Goal: Check status: Check status

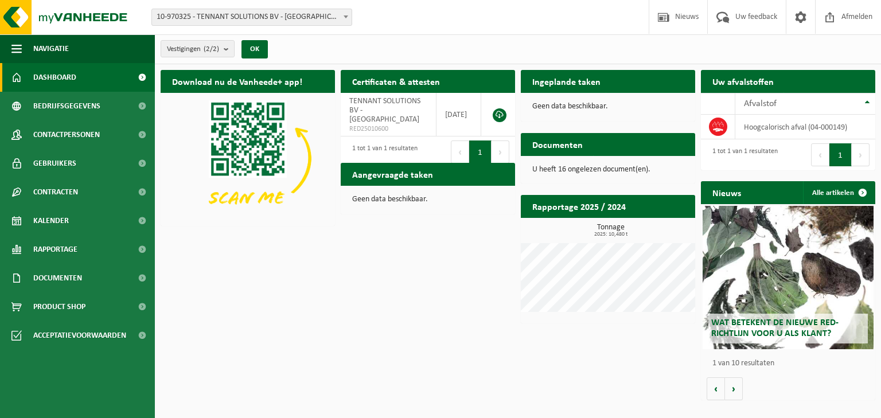
click at [379, 174] on h2 "Aangevraagde taken" at bounding box center [393, 174] width 104 height 22
click at [781, 130] on td "hoogcalorisch afval (04-000149)" at bounding box center [806, 127] width 140 height 25
click at [773, 106] on span "Afvalstof" at bounding box center [760, 103] width 33 height 9
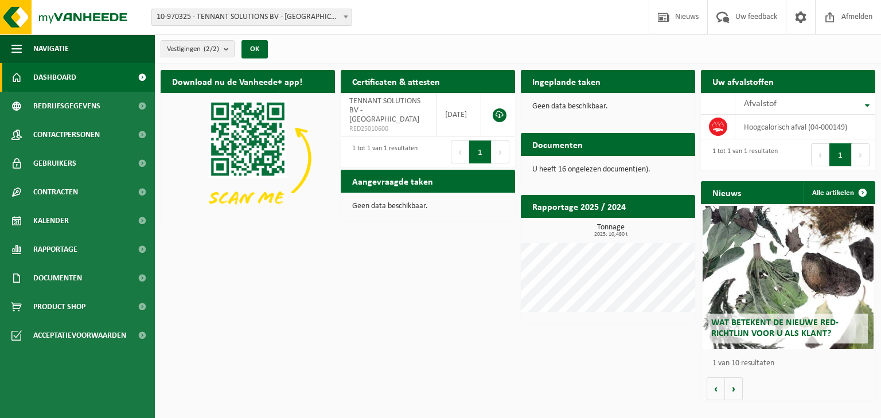
click at [387, 211] on div "Geen data beschikbaar." at bounding box center [428, 207] width 174 height 28
click at [764, 102] on span "Afvalstof" at bounding box center [760, 103] width 33 height 9
click at [718, 128] on icon at bounding box center [718, 129] width 10 height 3
click at [767, 126] on td "hoogcalorisch afval (04-000149)" at bounding box center [806, 127] width 140 height 25
click at [228, 50] on b "submit" at bounding box center [229, 49] width 10 height 16
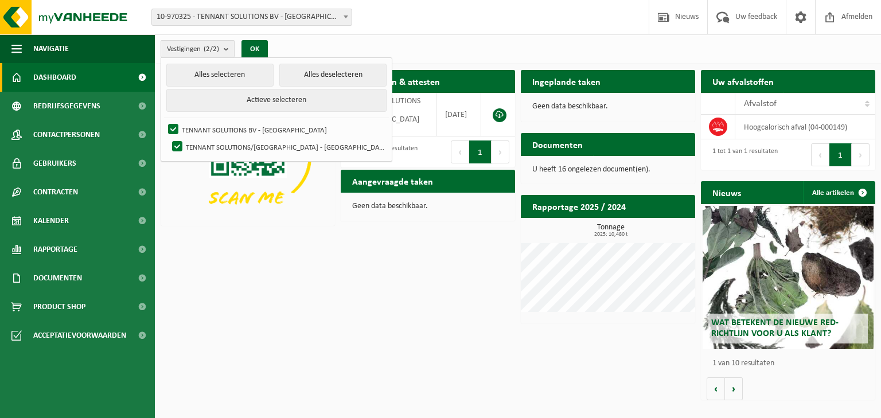
click at [228, 50] on b "submit" at bounding box center [229, 49] width 10 height 17
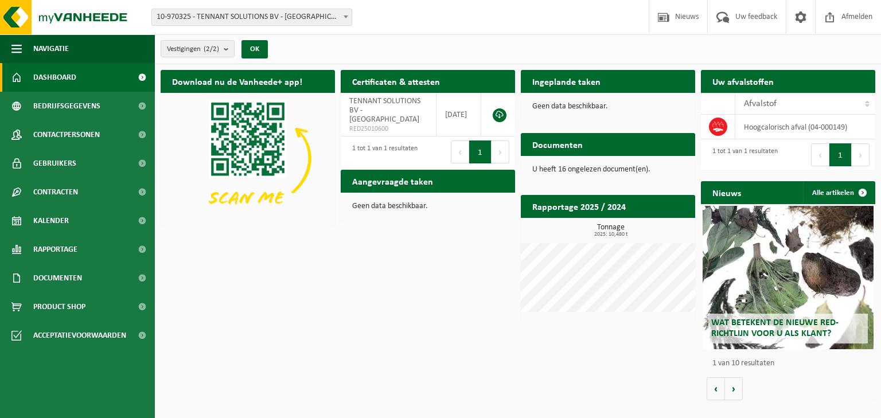
click at [386, 306] on div "Download nu de Vanheede+ app! Verberg Certificaten & attesten Bekijk uw certifi…" at bounding box center [518, 235] width 721 height 342
click at [395, 184] on h2 "Aangevraagde taken" at bounding box center [393, 181] width 104 height 22
click at [567, 208] on h2 "Rapportage 2025 / 2024" at bounding box center [579, 206] width 116 height 22
click at [613, 230] on h3 "Tonnage 2025: 10,480 t" at bounding box center [611, 231] width 169 height 14
click at [379, 337] on div "Download nu de Vanheede+ app! Verberg Certificaten & attesten Bekijk uw certifi…" at bounding box center [518, 235] width 721 height 342
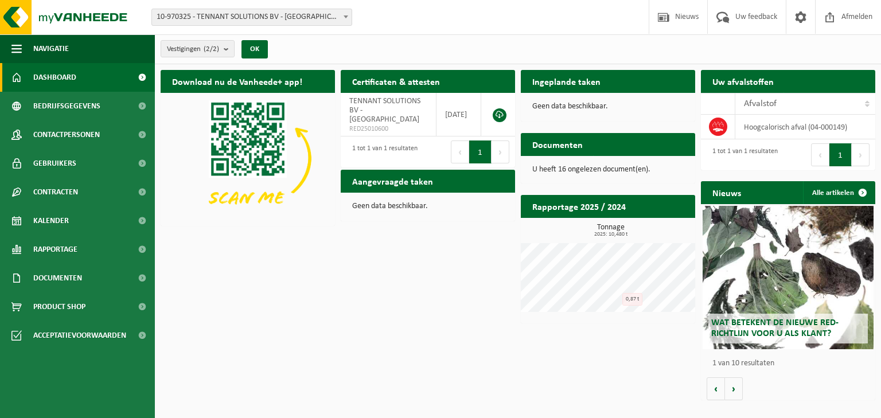
click at [59, 80] on span "Dashboard" at bounding box center [54, 77] width 43 height 29
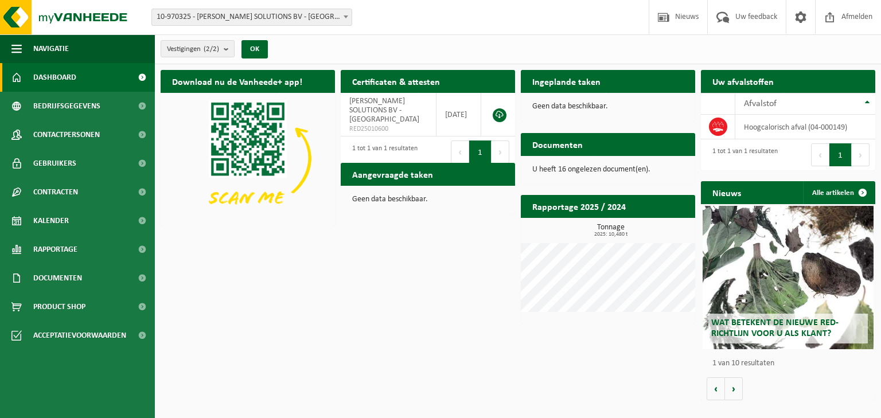
click at [390, 176] on h2 "Aangevraagde taken" at bounding box center [393, 174] width 104 height 22
click at [53, 221] on span "Kalender" at bounding box center [51, 221] width 36 height 29
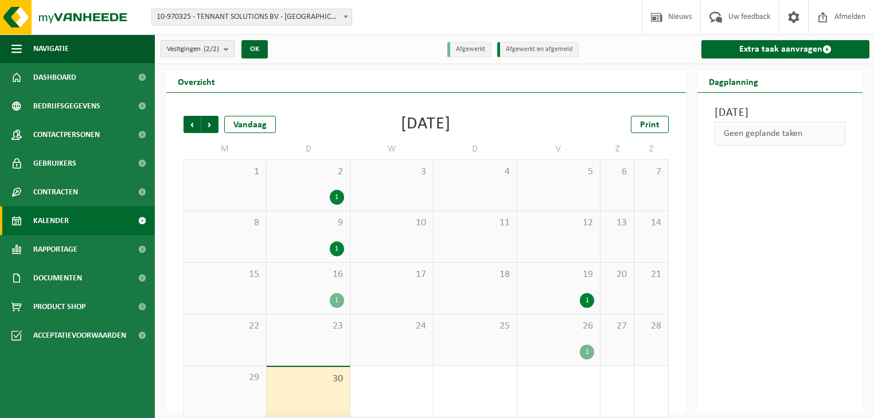
click at [338, 248] on div "1" at bounding box center [337, 249] width 14 height 15
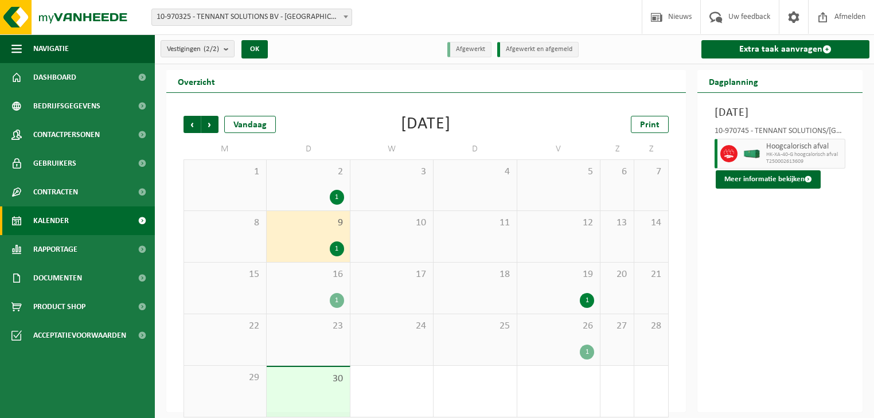
click at [330, 195] on div "1" at bounding box center [337, 197] width 14 height 15
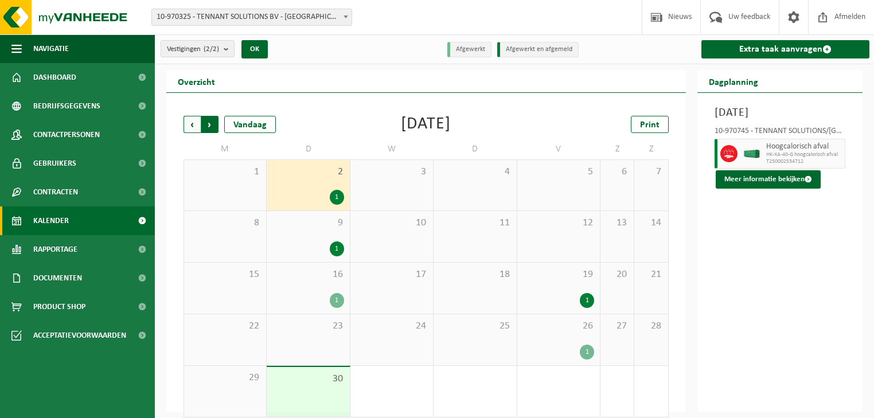
click at [190, 126] on span "Vorige" at bounding box center [192, 124] width 17 height 17
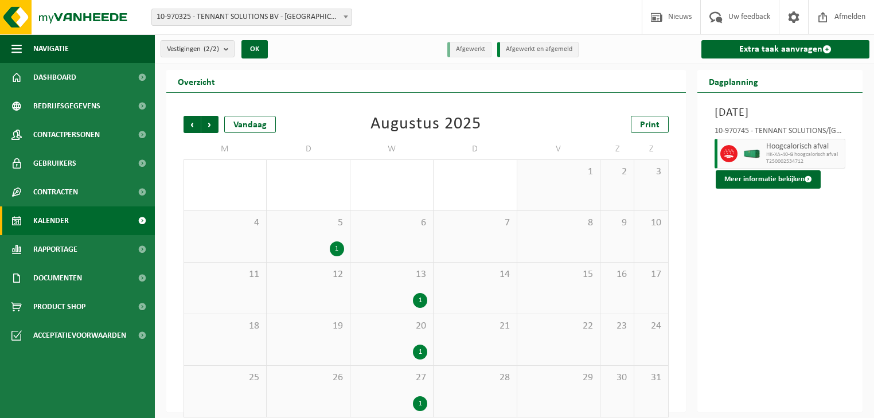
scroll to position [10, 0]
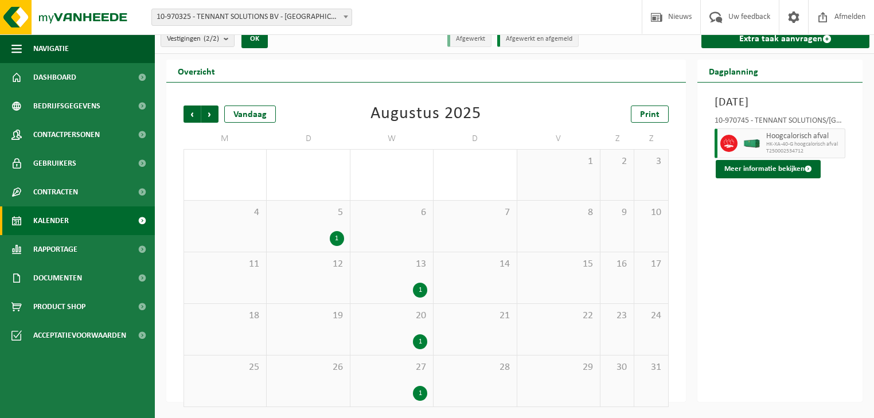
click at [422, 390] on div "1" at bounding box center [420, 393] width 14 height 15
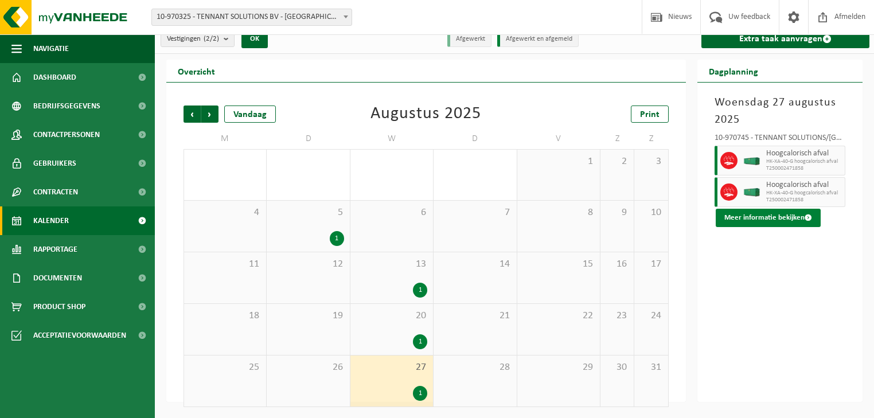
click at [746, 218] on button "Meer informatie bekijken" at bounding box center [768, 218] width 105 height 18
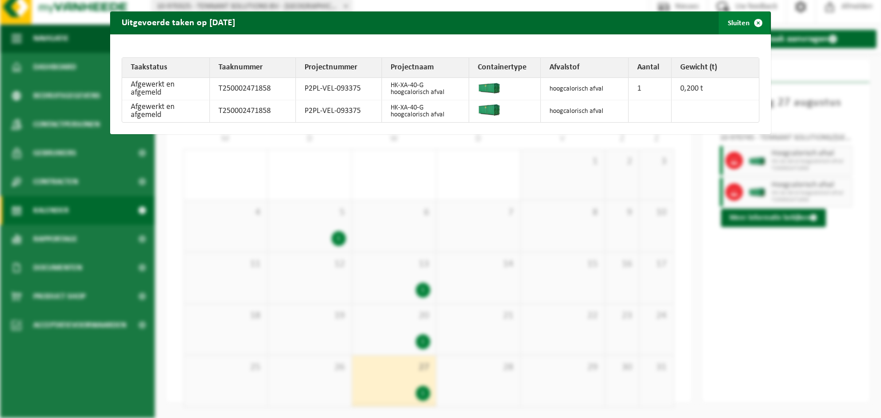
click at [755, 21] on span "button" at bounding box center [758, 22] width 23 height 23
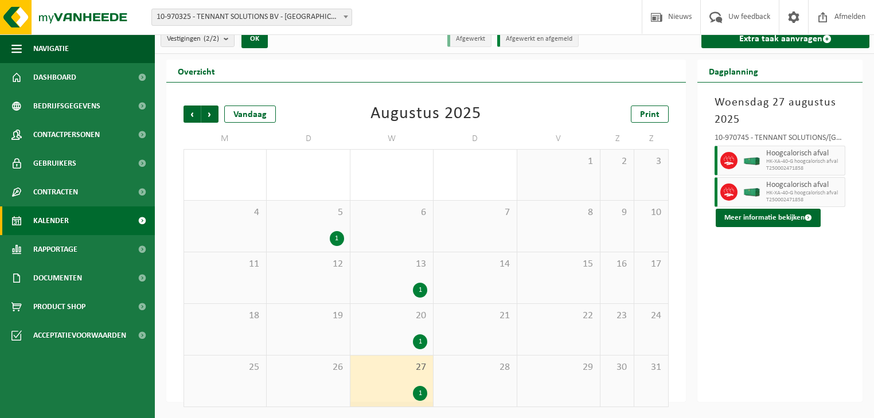
click at [425, 337] on div "1" at bounding box center [420, 342] width 14 height 15
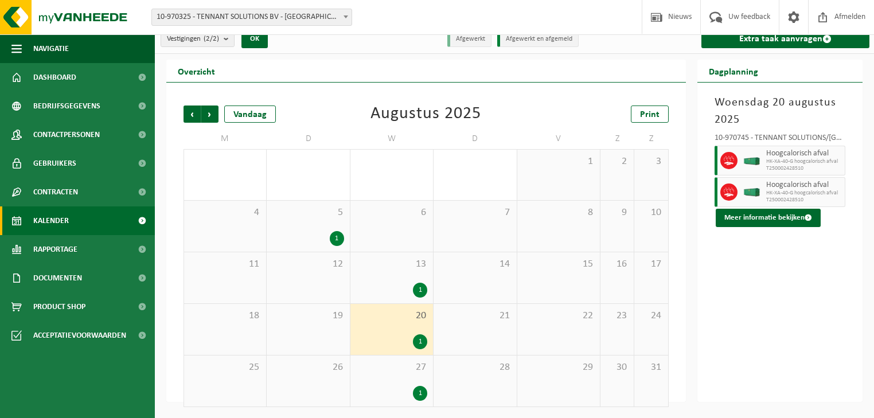
click at [414, 286] on div "1" at bounding box center [420, 290] width 14 height 15
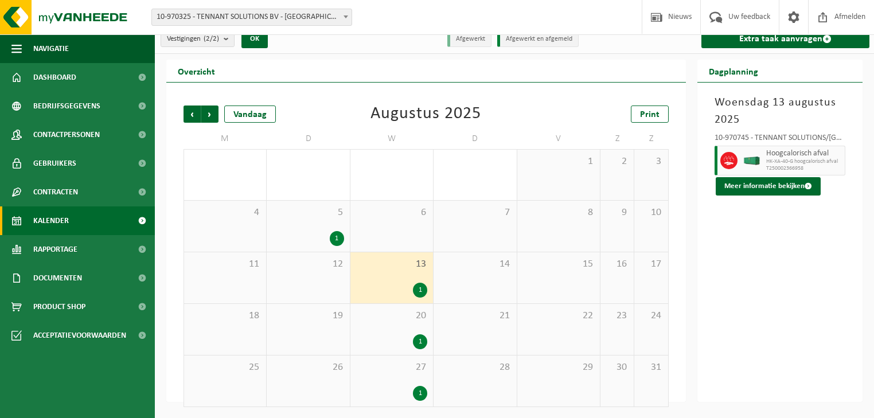
click at [414, 340] on div "1" at bounding box center [420, 342] width 14 height 15
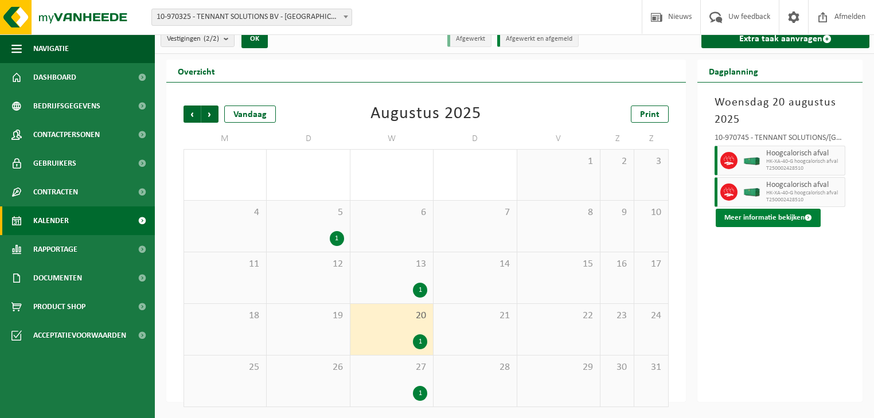
click at [752, 217] on button "Meer informatie bekijken" at bounding box center [768, 218] width 105 height 18
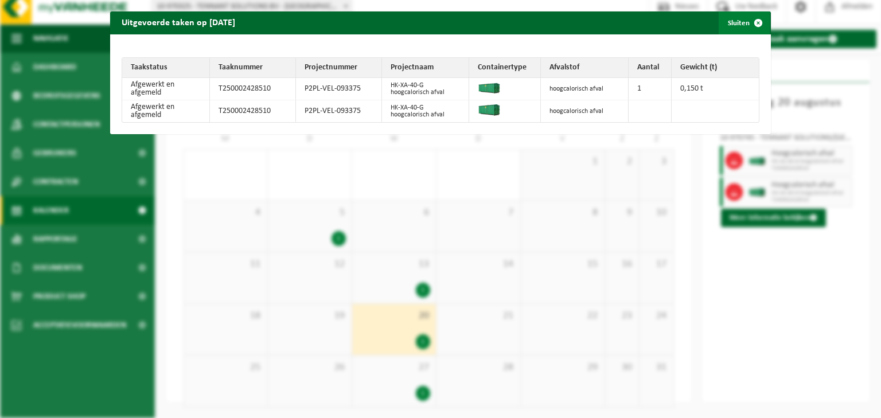
click at [747, 21] on span "button" at bounding box center [758, 22] width 23 height 23
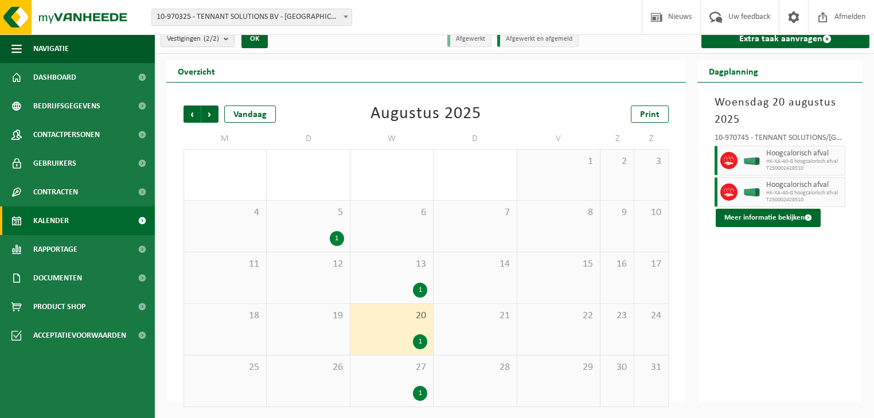
click at [415, 285] on div "1" at bounding box center [420, 290] width 14 height 15
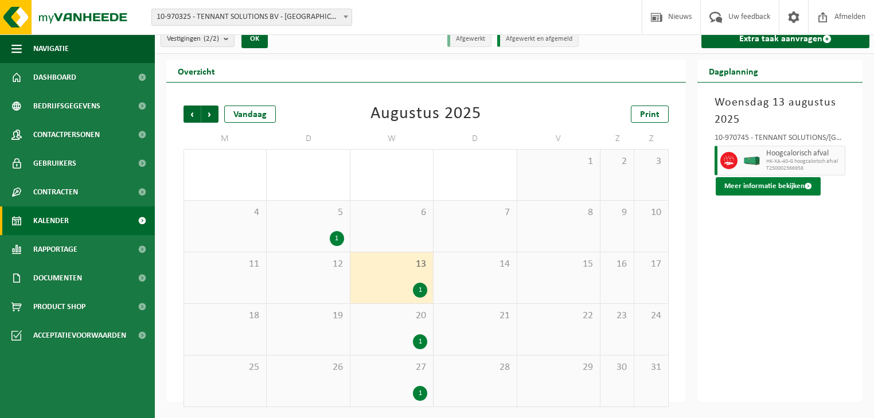
click at [766, 188] on button "Meer informatie bekijken" at bounding box center [768, 186] width 105 height 18
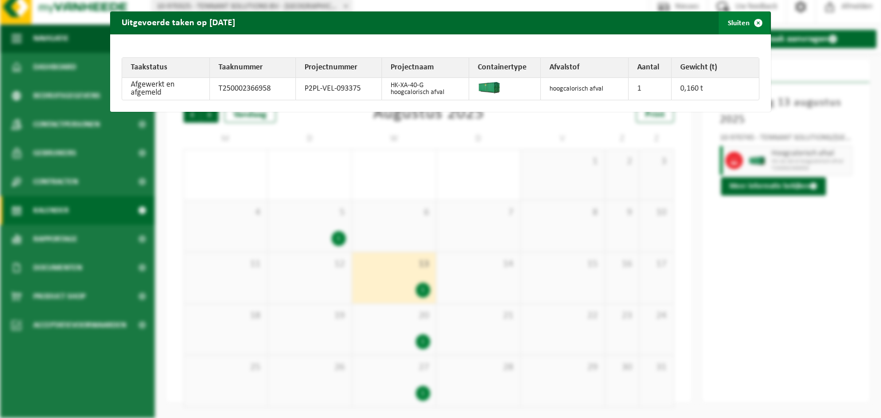
click at [747, 21] on span "button" at bounding box center [758, 22] width 23 height 23
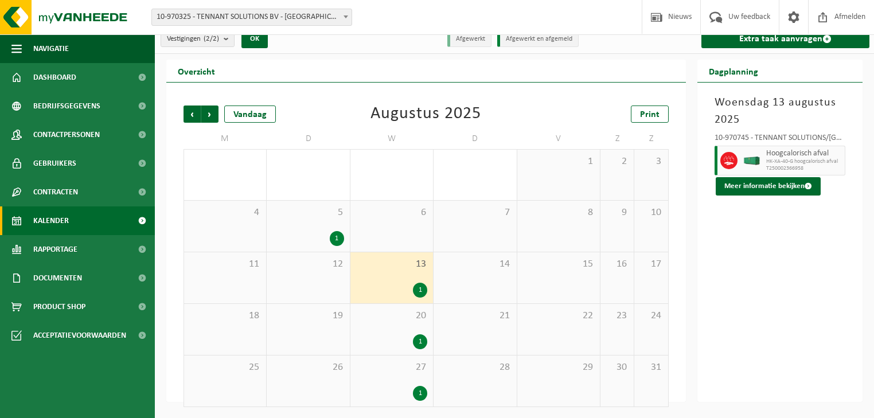
click at [333, 241] on div "1" at bounding box center [337, 238] width 14 height 15
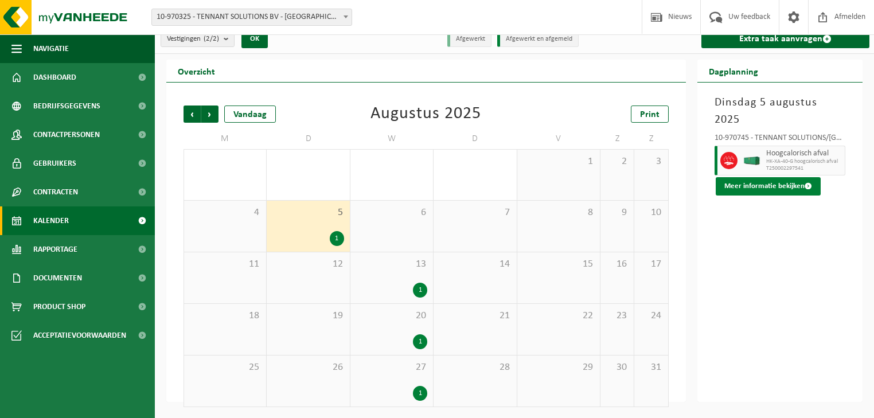
click at [767, 177] on button "Meer informatie bekijken" at bounding box center [768, 186] width 105 height 18
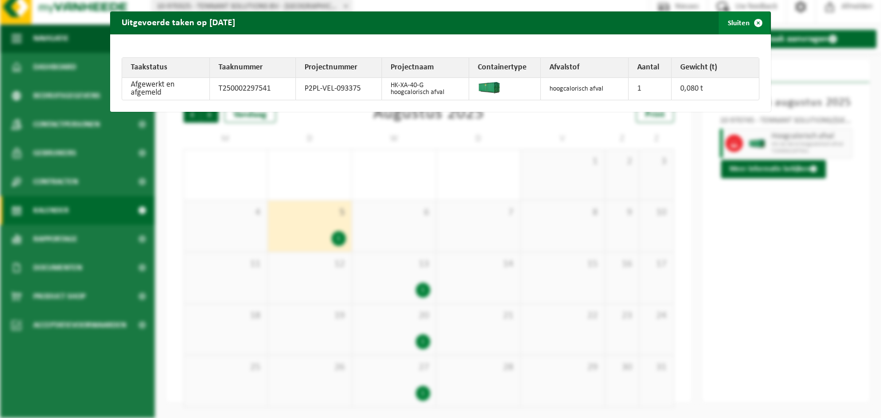
click at [753, 25] on span "button" at bounding box center [758, 22] width 23 height 23
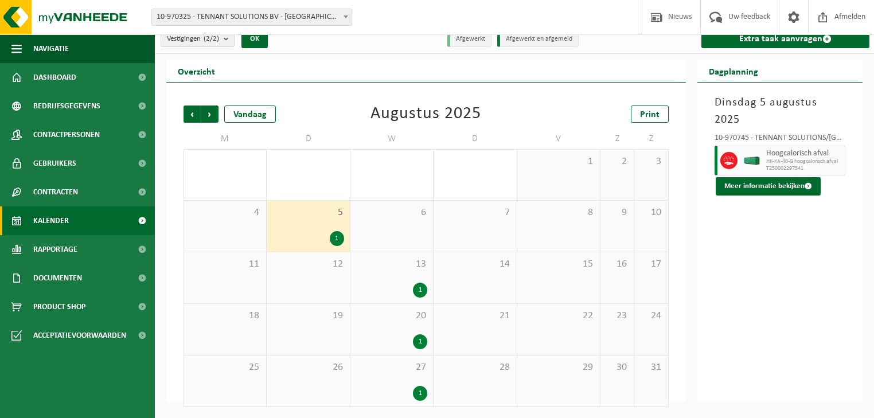
click at [418, 286] on div "1" at bounding box center [420, 290] width 14 height 15
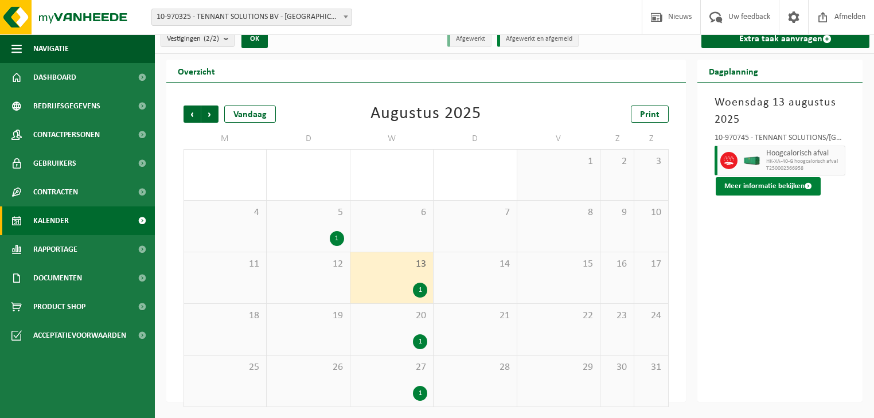
click at [755, 188] on button "Meer informatie bekijken" at bounding box center [768, 186] width 105 height 18
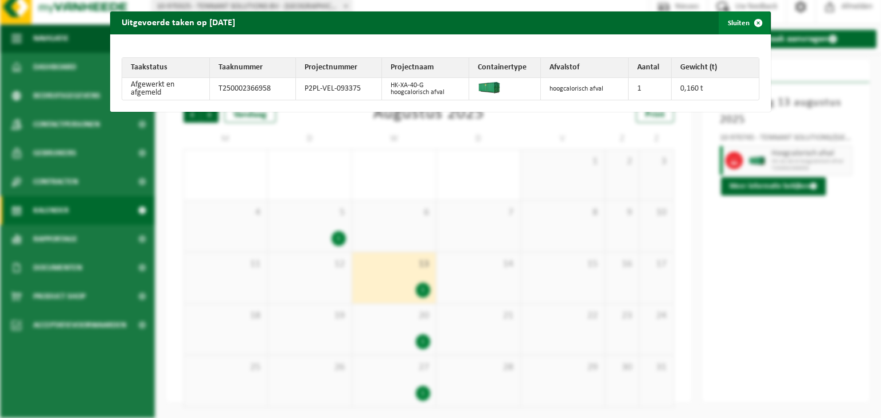
click at [730, 25] on button "Sluiten" at bounding box center [744, 22] width 51 height 23
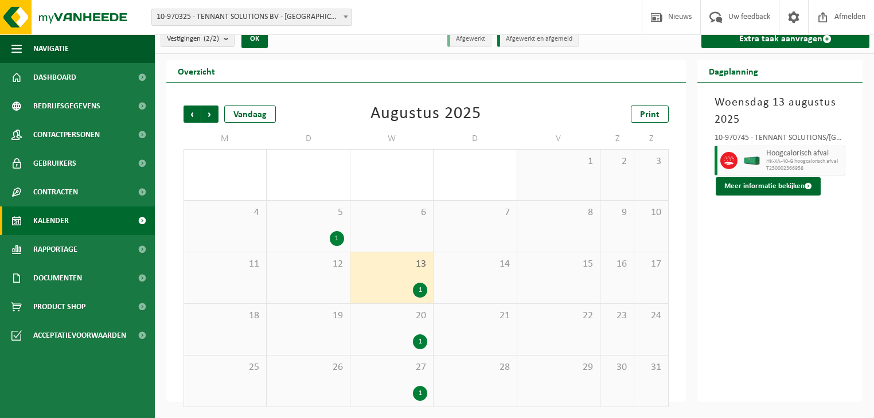
click at [421, 344] on div "1" at bounding box center [420, 342] width 14 height 15
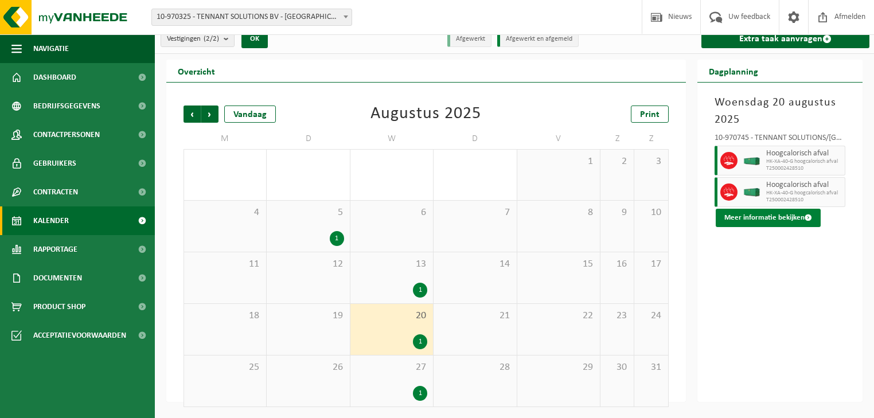
click at [750, 213] on button "Meer informatie bekijken" at bounding box center [768, 218] width 105 height 18
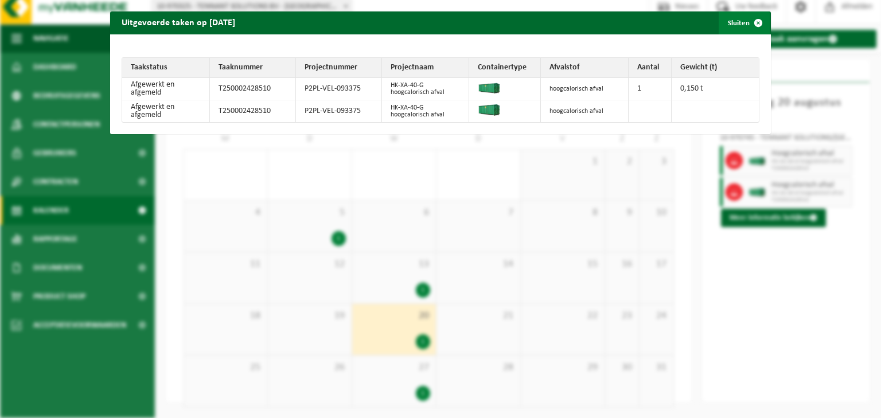
click at [752, 23] on span "button" at bounding box center [758, 22] width 23 height 23
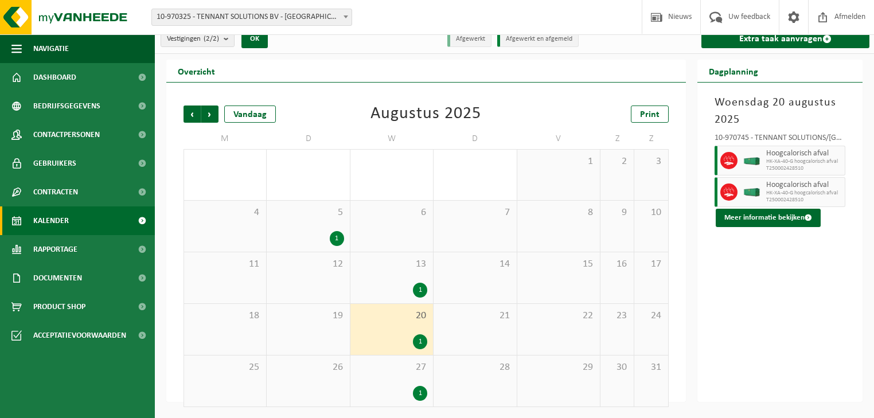
click at [411, 388] on div "1" at bounding box center [391, 393] width 71 height 15
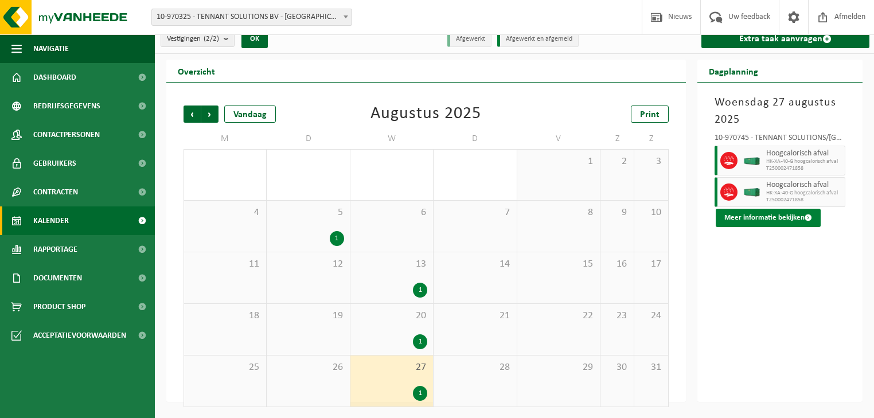
click at [746, 217] on button "Meer informatie bekijken" at bounding box center [768, 218] width 105 height 18
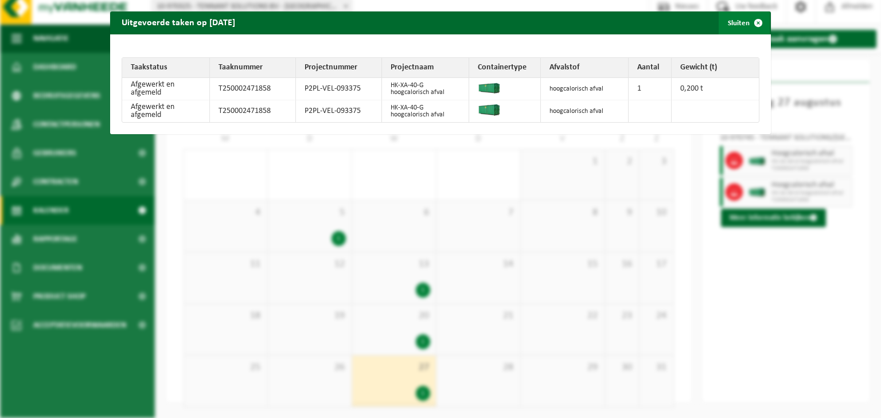
click at [751, 23] on span "button" at bounding box center [758, 22] width 23 height 23
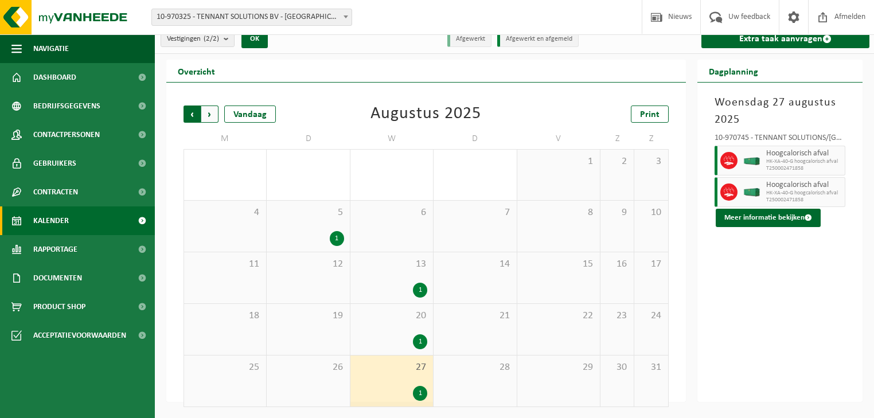
click at [209, 111] on span "Volgende" at bounding box center [209, 114] width 17 height 17
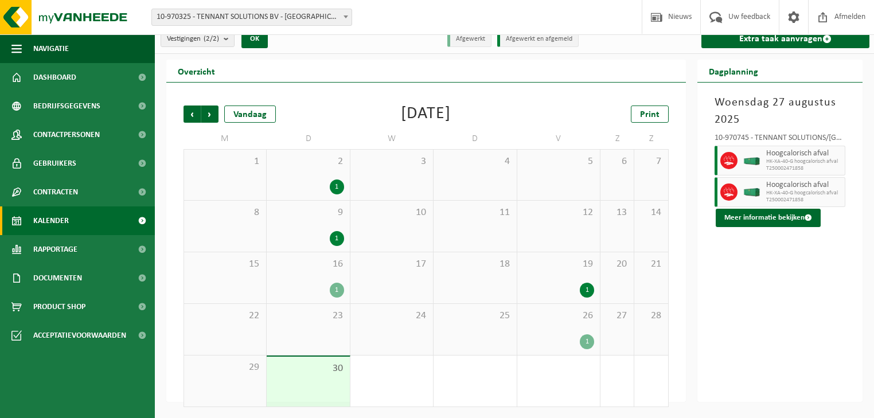
click at [339, 188] on div "1" at bounding box center [337, 187] width 14 height 15
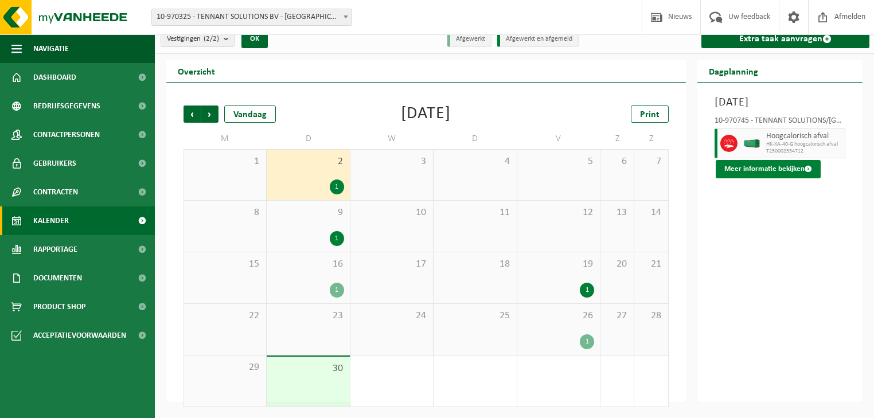
click at [787, 178] on button "Meer informatie bekijken" at bounding box center [768, 169] width 105 height 18
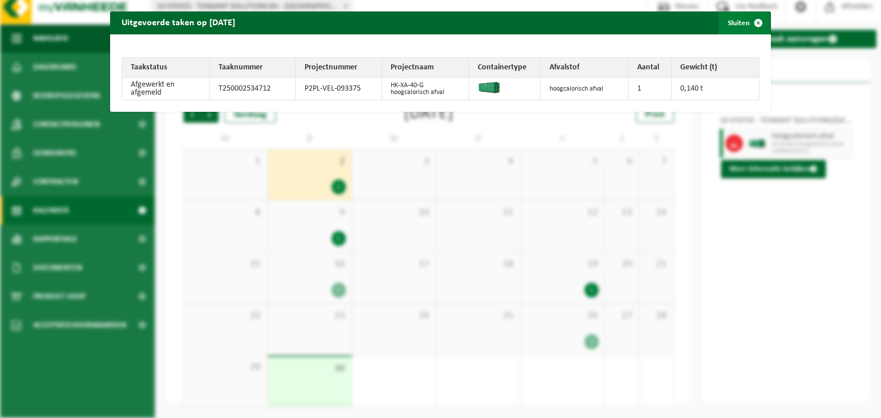
click at [729, 25] on button "Sluiten" at bounding box center [744, 22] width 51 height 23
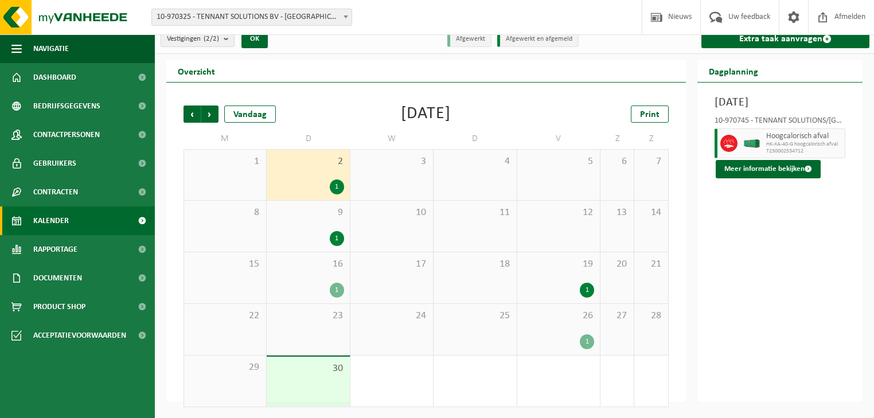
click at [337, 236] on div "1" at bounding box center [337, 238] width 14 height 15
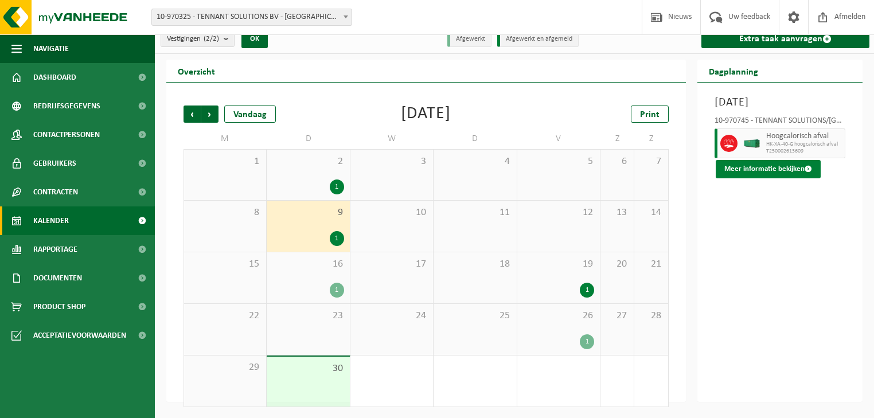
click at [748, 178] on button "Meer informatie bekijken" at bounding box center [768, 169] width 105 height 18
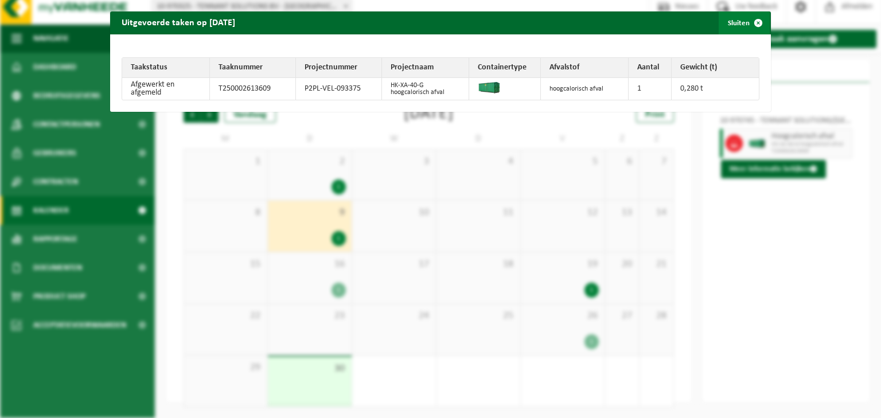
click at [747, 22] on span "button" at bounding box center [758, 22] width 23 height 23
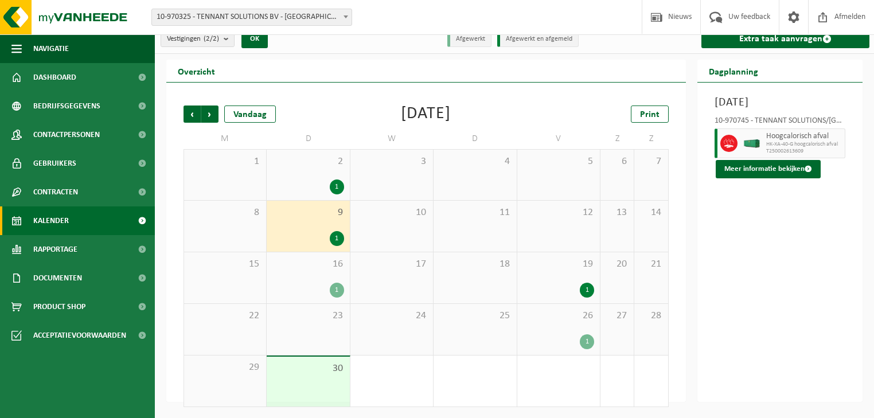
click at [337, 286] on div "1" at bounding box center [337, 290] width 14 height 15
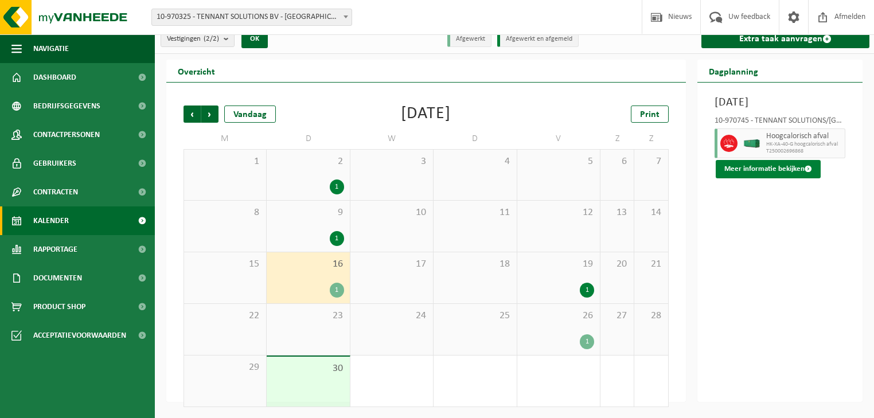
click at [779, 178] on button "Meer informatie bekijken" at bounding box center [768, 169] width 105 height 18
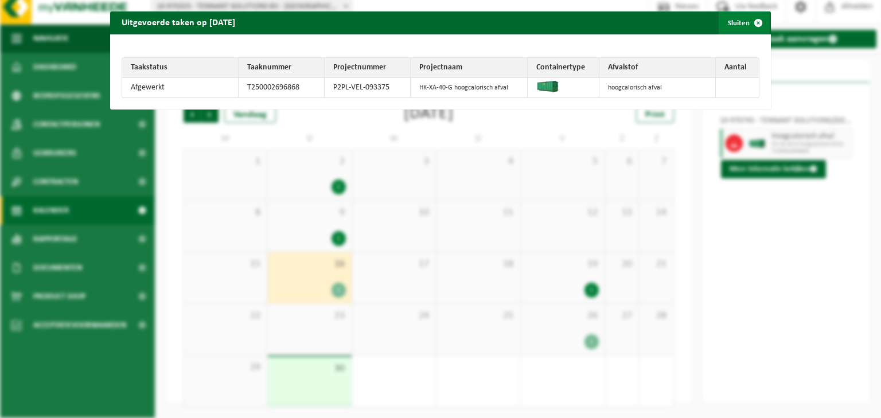
click at [732, 25] on button "Sluiten" at bounding box center [744, 22] width 51 height 23
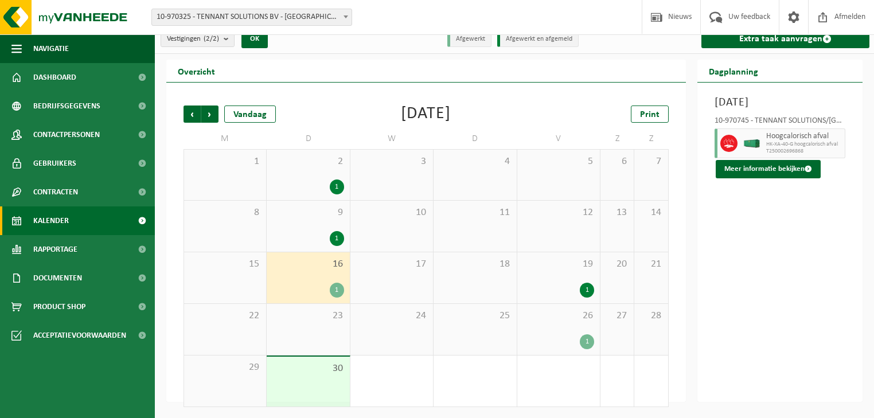
click at [589, 286] on div "1" at bounding box center [587, 290] width 14 height 15
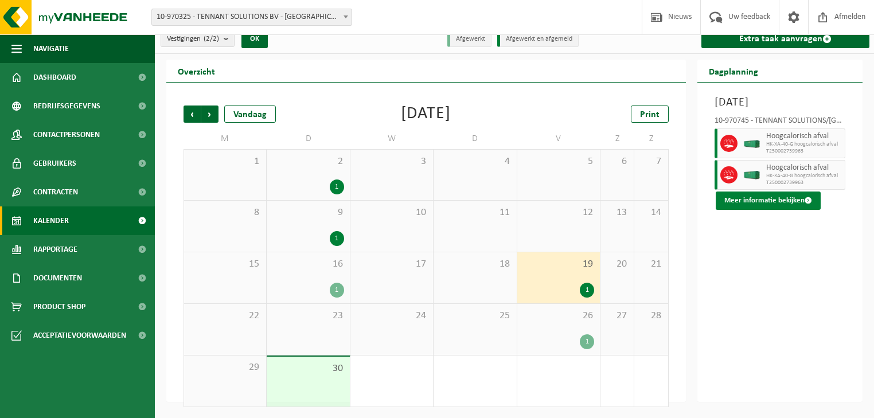
click at [764, 210] on button "Meer informatie bekijken" at bounding box center [768, 201] width 105 height 18
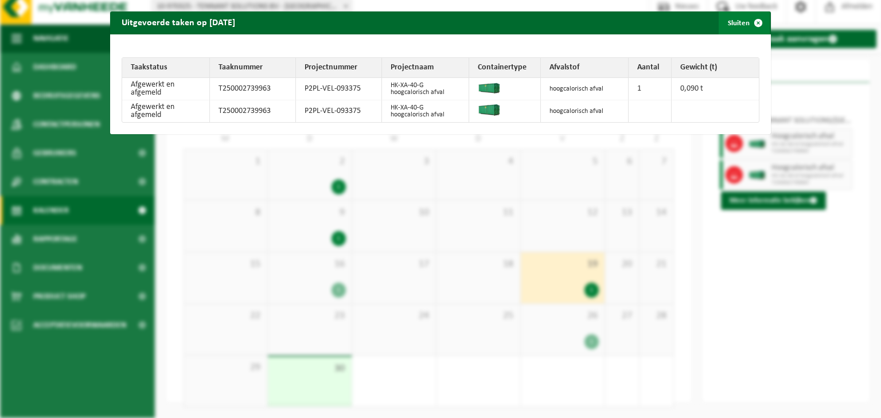
click at [749, 19] on span "button" at bounding box center [758, 22] width 23 height 23
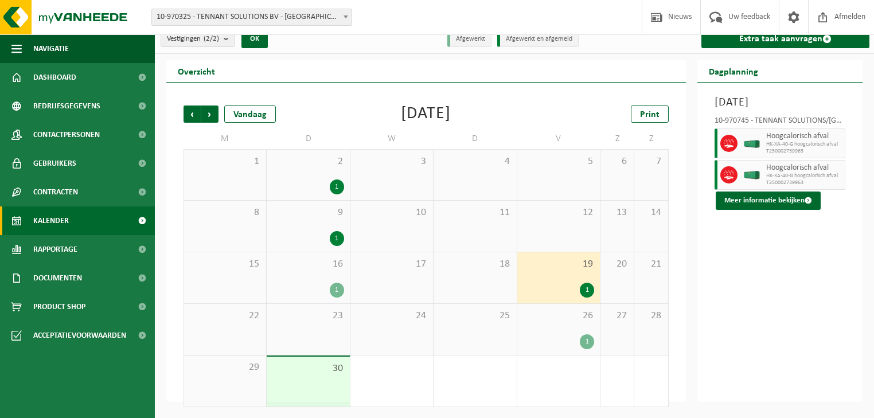
click at [586, 341] on div "1" at bounding box center [587, 342] width 14 height 15
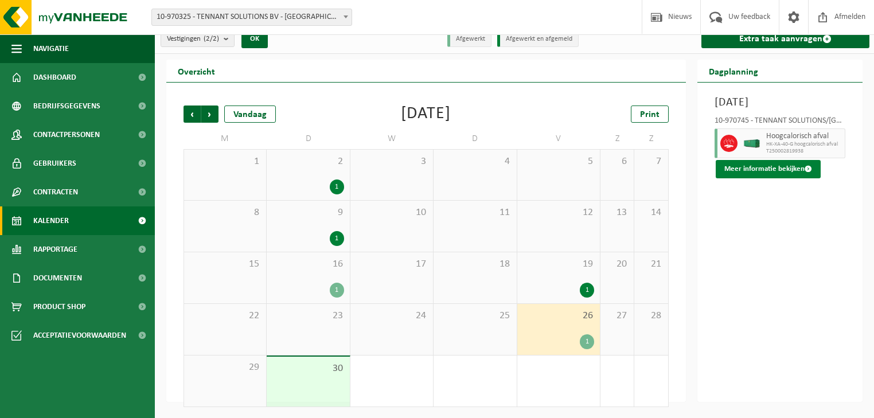
click at [763, 178] on button "Meer informatie bekijken" at bounding box center [768, 169] width 105 height 18
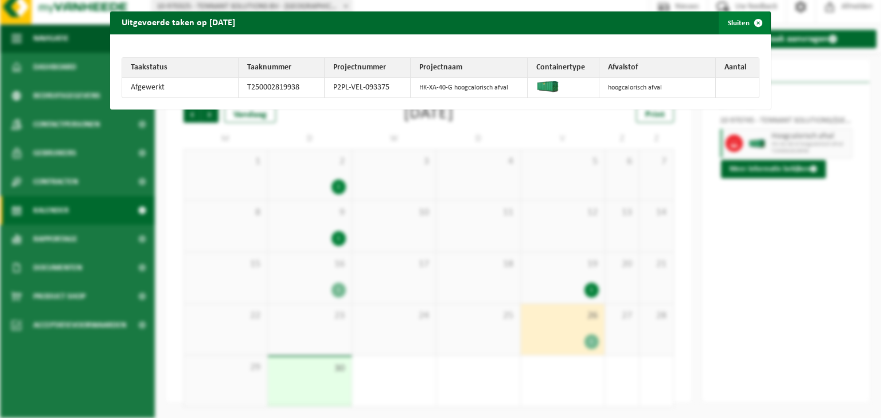
click at [747, 21] on span "button" at bounding box center [758, 22] width 23 height 23
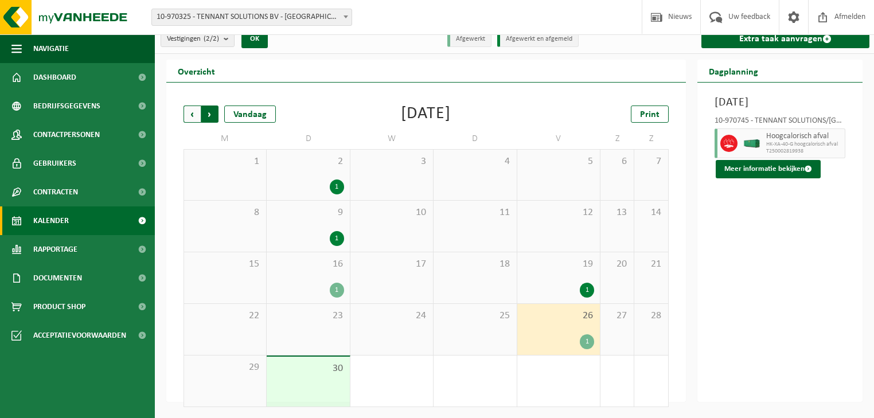
click at [189, 111] on span "Vorige" at bounding box center [192, 114] width 17 height 17
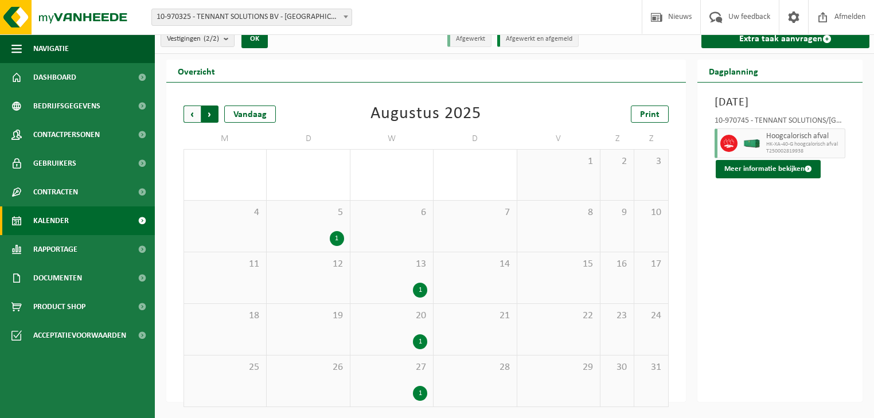
click at [196, 112] on span "Vorige" at bounding box center [192, 114] width 17 height 17
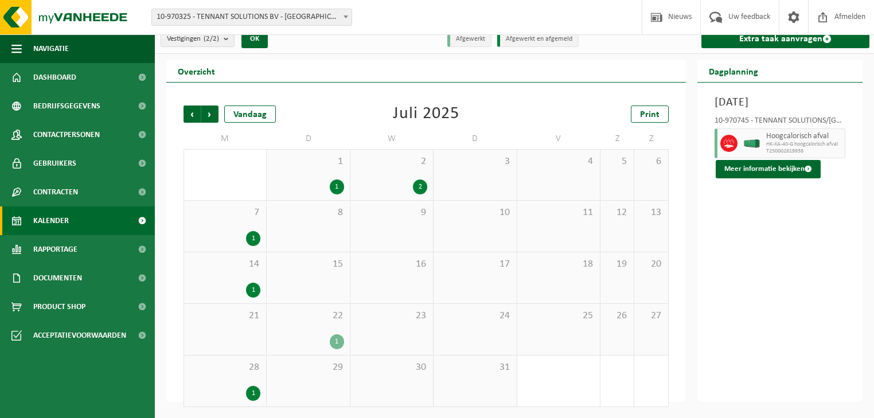
click at [340, 340] on div "1" at bounding box center [337, 342] width 14 height 15
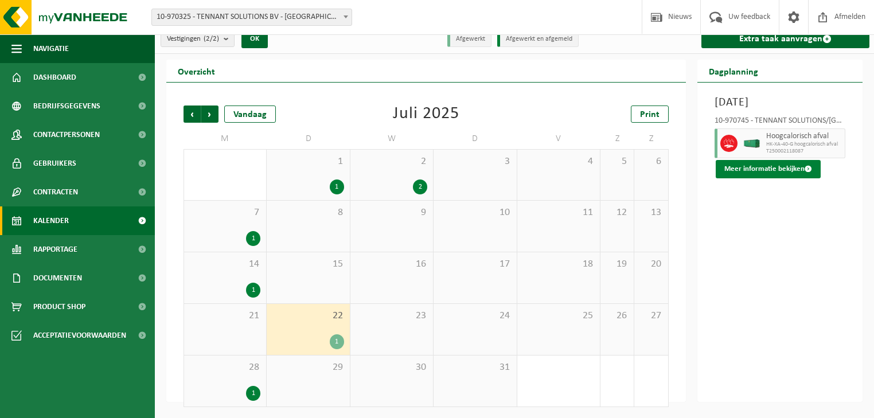
click at [761, 170] on button "Meer informatie bekijken" at bounding box center [768, 169] width 105 height 18
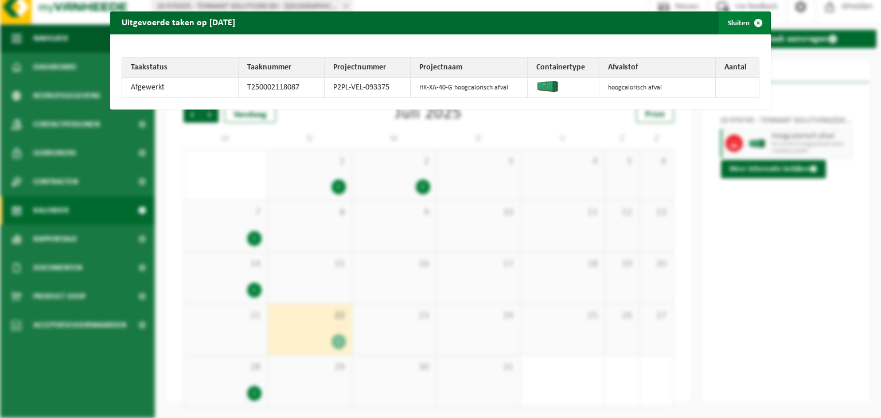
click at [738, 25] on button "Sluiten" at bounding box center [744, 22] width 51 height 23
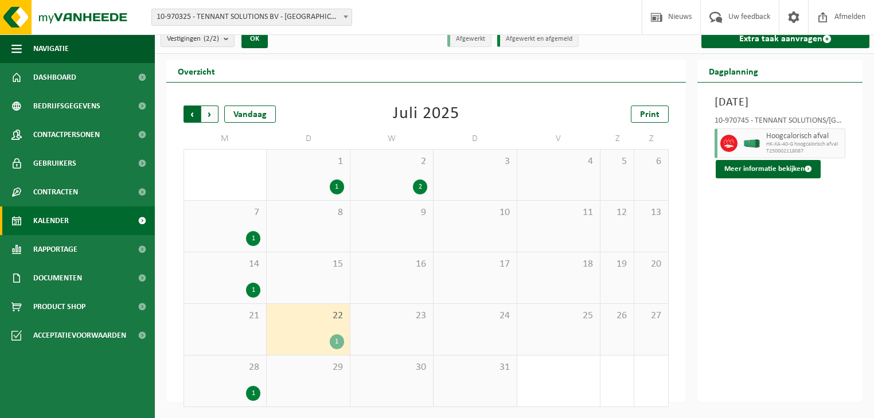
click at [208, 115] on span "Volgende" at bounding box center [209, 114] width 17 height 17
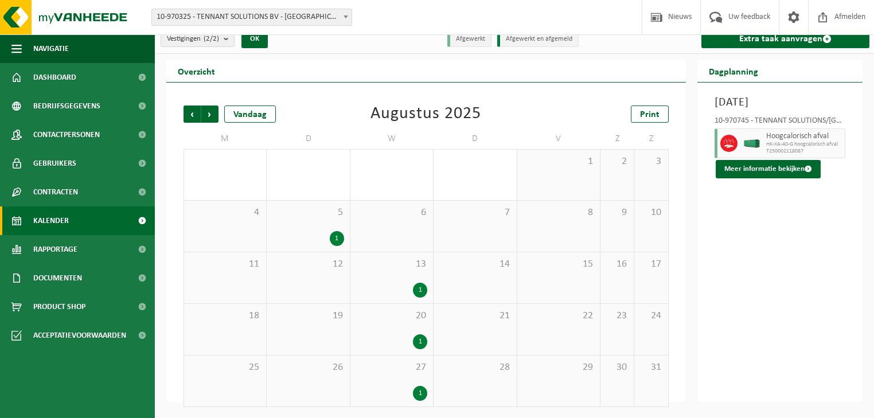
click at [421, 286] on div "1" at bounding box center [420, 290] width 14 height 15
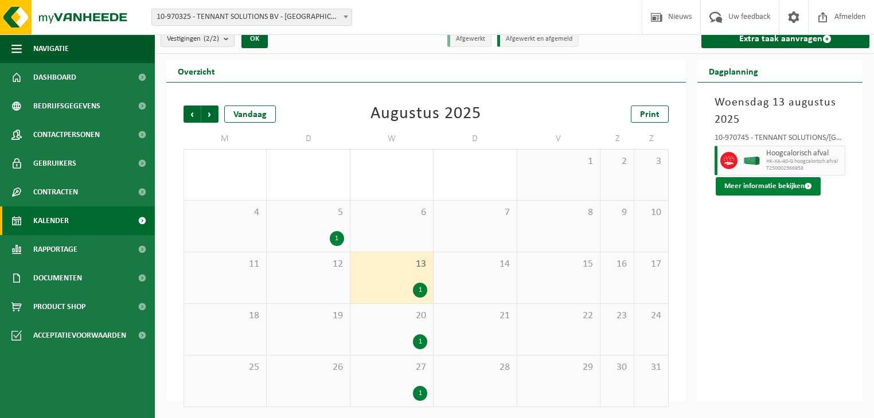
click at [751, 188] on button "Meer informatie bekijken" at bounding box center [768, 186] width 105 height 18
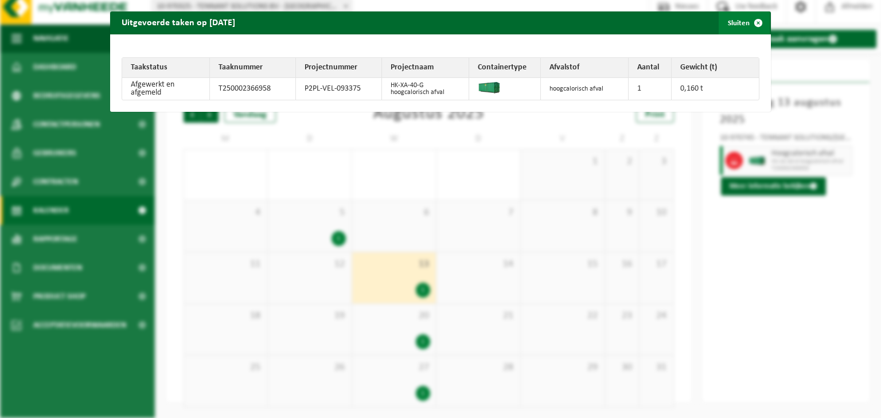
click at [751, 23] on span "button" at bounding box center [758, 22] width 23 height 23
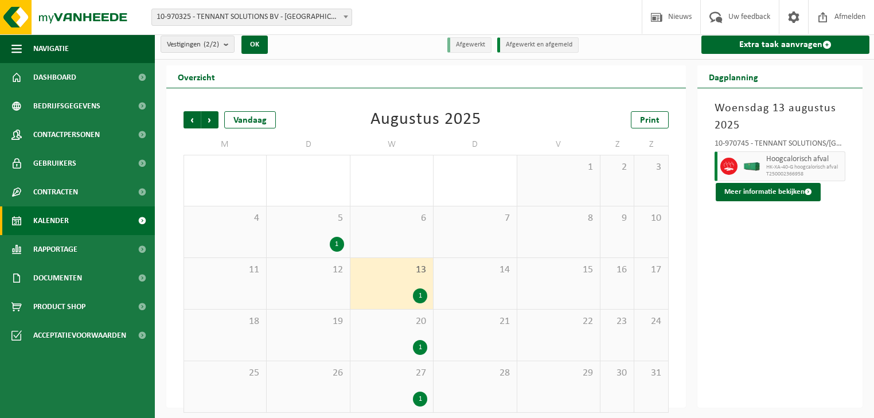
scroll to position [0, 0]
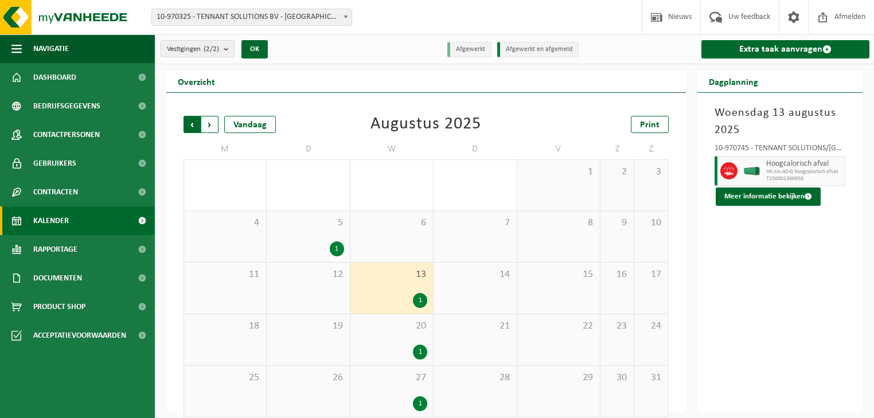
click at [209, 125] on span "Volgende" at bounding box center [209, 124] width 17 height 17
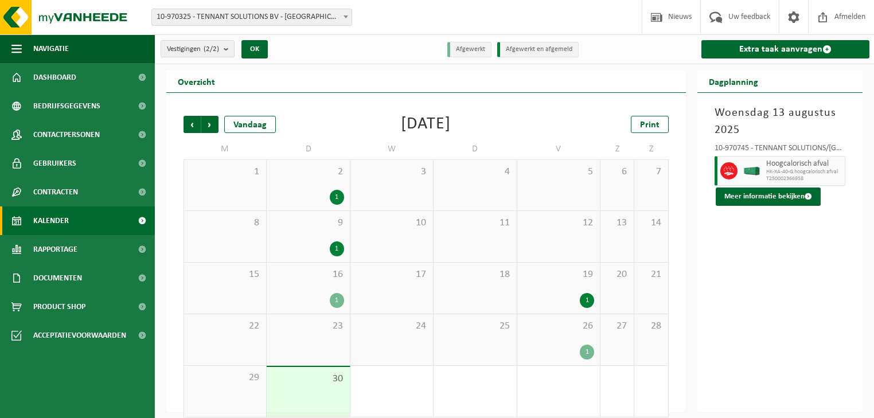
click at [333, 195] on div "1" at bounding box center [337, 197] width 14 height 15
